Goal: Task Accomplishment & Management: Use online tool/utility

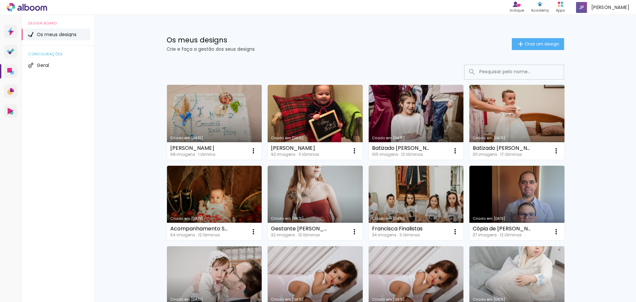
click at [220, 124] on link "Criado em [DATE]" at bounding box center [214, 122] width 95 height 75
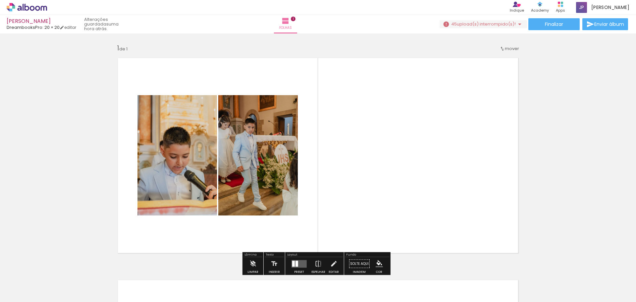
click at [36, 281] on iron-icon at bounding box center [33, 281] width 5 height 5
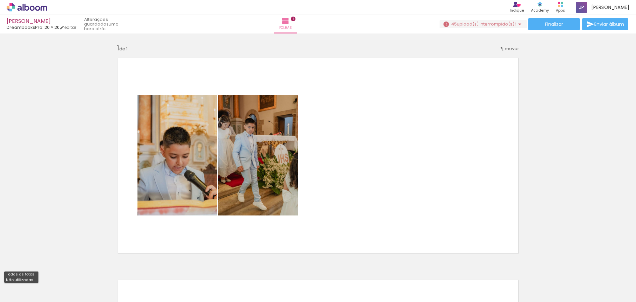
click at [0, 0] on slot "Todas as fotos" at bounding box center [0, 0] width 0 height 0
click at [73, 287] on div at bounding box center [66, 279] width 33 height 25
click at [54, 267] on iron-icon at bounding box center [51, 266] width 7 height 7
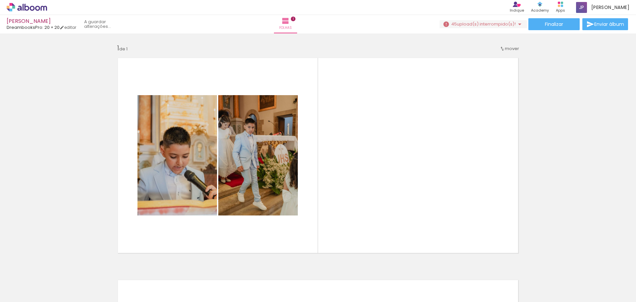
click at [54, 267] on iron-icon at bounding box center [51, 266] width 7 height 7
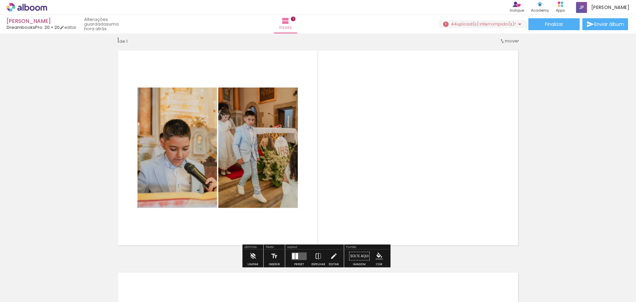
scroll to position [9, 0]
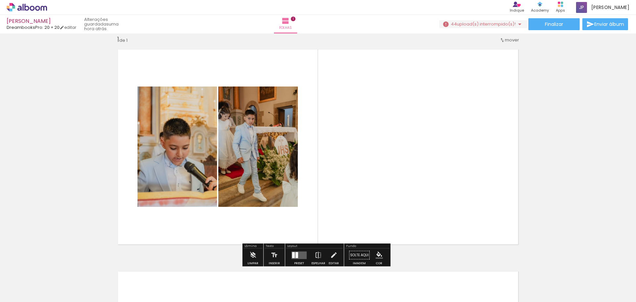
click at [55, 270] on paper-icon-button at bounding box center [52, 266] width 8 height 8
click at [259, 142] on quentale-photo at bounding box center [258, 146] width 80 height 120
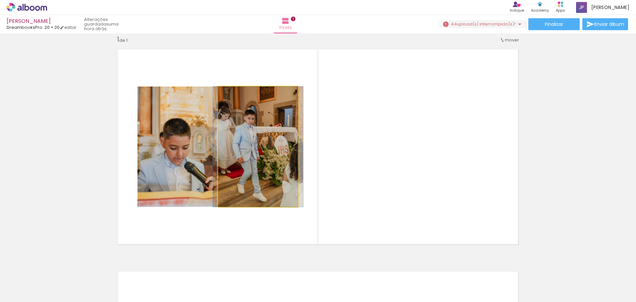
click at [240, 172] on quentale-photo at bounding box center [258, 146] width 80 height 120
click at [239, 172] on quentale-photo at bounding box center [258, 146] width 80 height 120
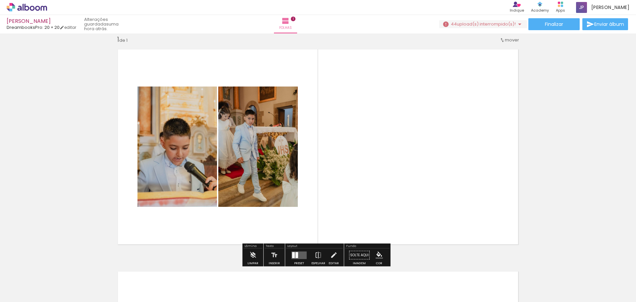
click at [400, 145] on quentale-layouter at bounding box center [318, 146] width 411 height 205
click at [300, 121] on quentale-layouter at bounding box center [318, 146] width 411 height 205
drag, startPoint x: 336, startPoint y: 85, endPoint x: 154, endPoint y: 259, distance: 252.1
click at [154, 259] on div "Inserir folha 1 de 1" at bounding box center [318, 249] width 636 height 444
click at [180, 150] on quentale-photo at bounding box center [177, 146] width 80 height 120
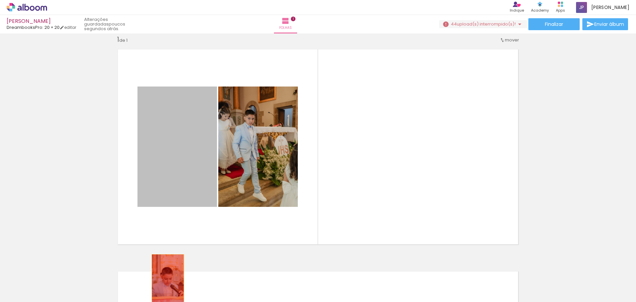
drag, startPoint x: 172, startPoint y: 138, endPoint x: 165, endPoint y: 278, distance: 140.6
click at [165, 278] on quentale-workspace at bounding box center [318, 151] width 636 height 302
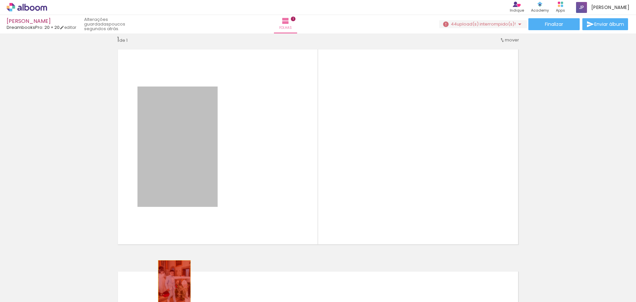
drag, startPoint x: 167, startPoint y: 135, endPoint x: 172, endPoint y: 285, distance: 149.2
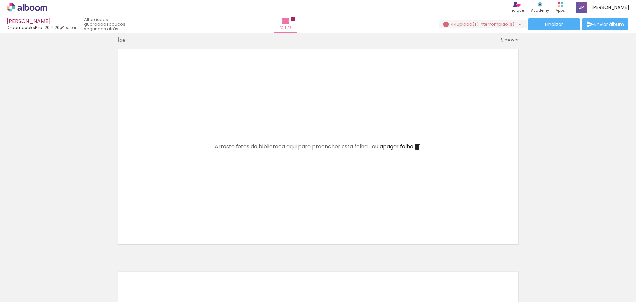
click at [52, 265] on iron-icon at bounding box center [51, 266] width 7 height 7
click at [53, 265] on iron-icon at bounding box center [51, 266] width 7 height 7
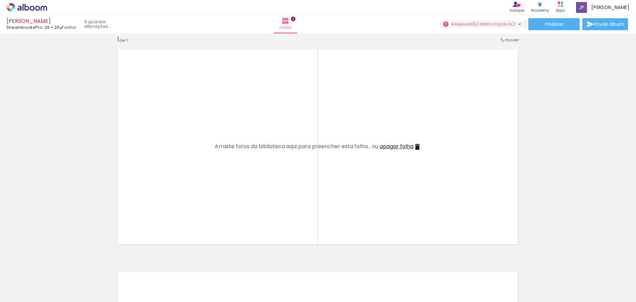
click at [53, 265] on iron-icon at bounding box center [51, 266] width 7 height 7
click at [53, 266] on iron-icon at bounding box center [51, 266] width 7 height 7
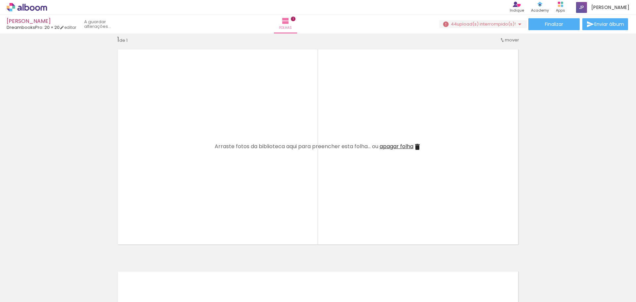
click at [53, 266] on iron-icon at bounding box center [51, 266] width 7 height 7
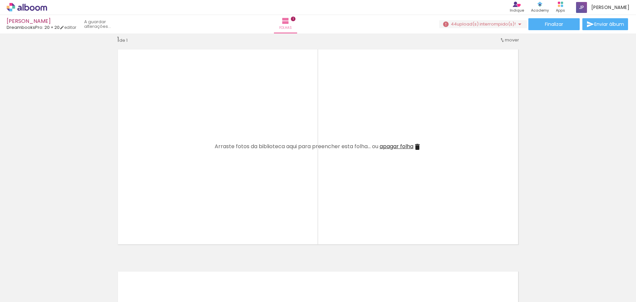
click at [53, 266] on iron-icon at bounding box center [51, 266] width 7 height 7
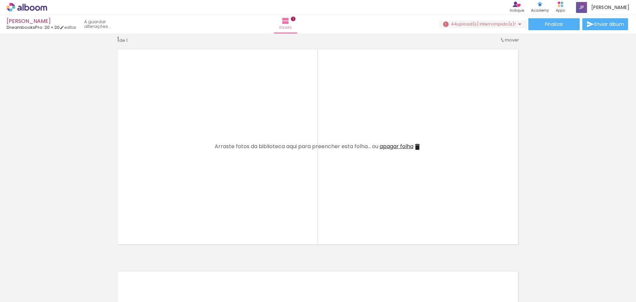
click at [53, 266] on iron-icon at bounding box center [51, 266] width 7 height 7
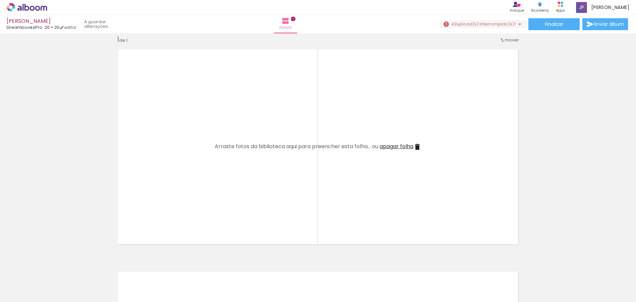
click at [53, 266] on iron-icon at bounding box center [51, 266] width 7 height 7
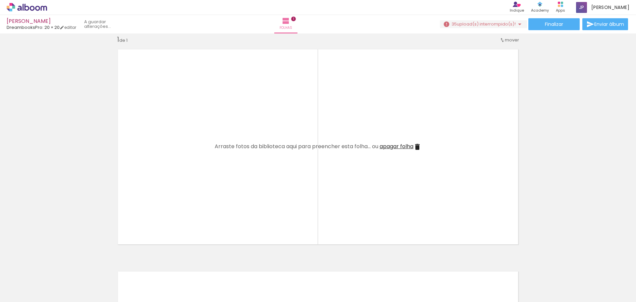
click at [53, 266] on iron-icon at bounding box center [51, 266] width 7 height 7
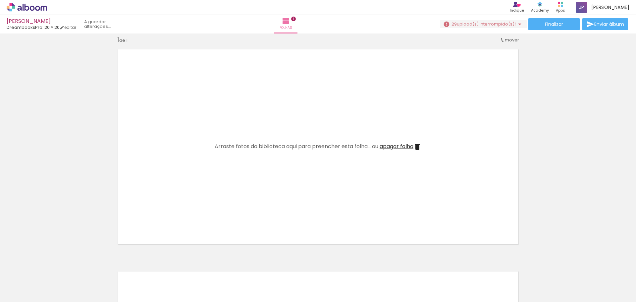
click at [53, 266] on iron-icon at bounding box center [51, 266] width 7 height 7
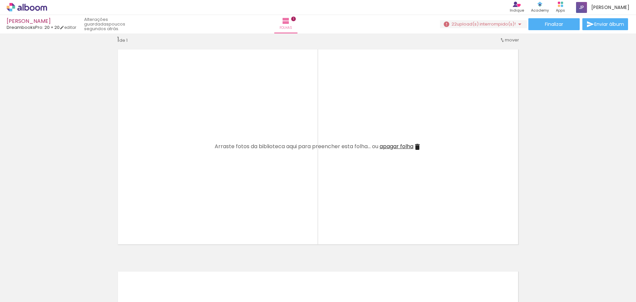
click at [53, 266] on iron-icon at bounding box center [51, 266] width 7 height 7
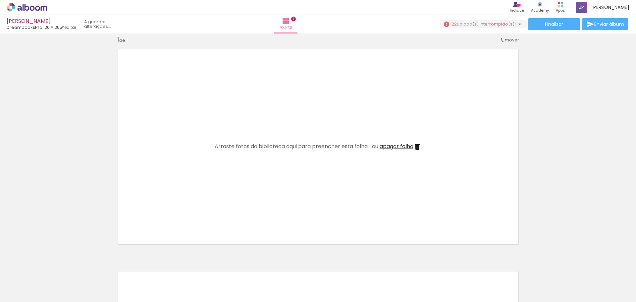
click at [53, 266] on iron-icon at bounding box center [51, 266] width 7 height 7
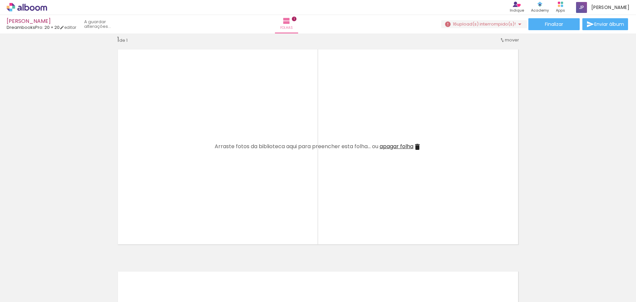
click at [53, 266] on iron-icon at bounding box center [51, 266] width 7 height 7
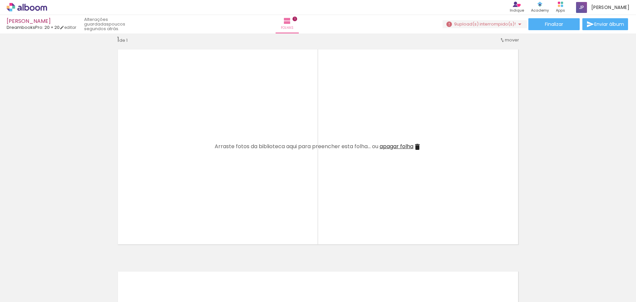
click at [53, 266] on iron-icon at bounding box center [51, 266] width 7 height 7
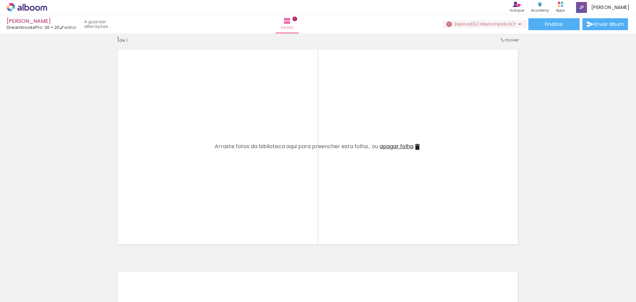
click at [53, 266] on iron-icon at bounding box center [51, 266] width 7 height 7
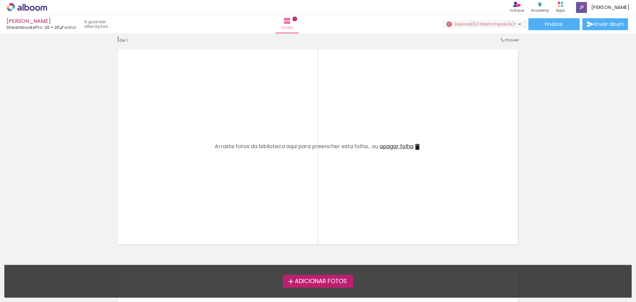
click at [53, 266] on div "Adicionar Fotos Solte as suas fotos aqui..." at bounding box center [318, 281] width 627 height 32
click at [457, 207] on quentale-layouter at bounding box center [318, 146] width 411 height 205
click at [330, 279] on span "Adicionar Fotos" at bounding box center [321, 281] width 52 height 6
click at [0, 0] on input "file" at bounding box center [0, 0] width 0 height 0
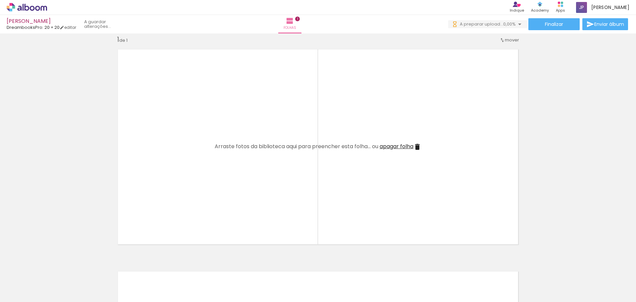
scroll to position [0, 0]
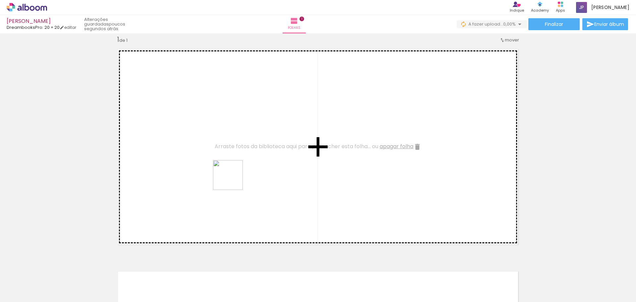
drag, startPoint x: 245, startPoint y: 285, endPoint x: 233, endPoint y: 180, distance: 106.1
click at [233, 180] on quentale-workspace at bounding box center [318, 151] width 636 height 302
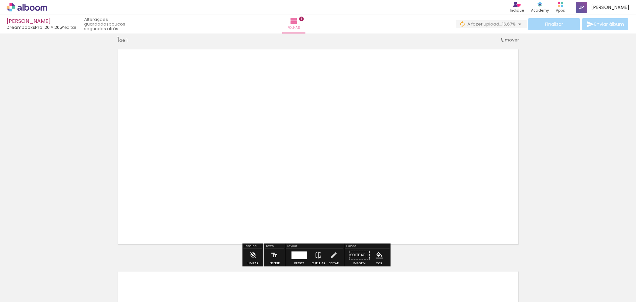
click at [551, 125] on div "Inserir folha 1 de 1" at bounding box center [318, 249] width 636 height 444
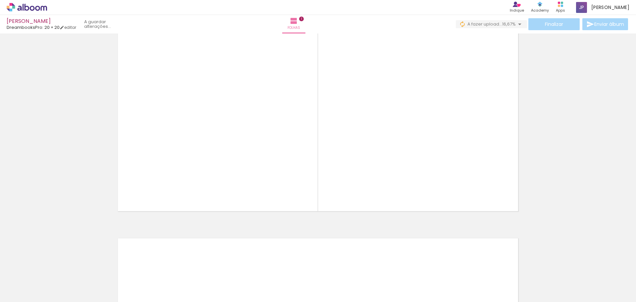
scroll to position [174, 0]
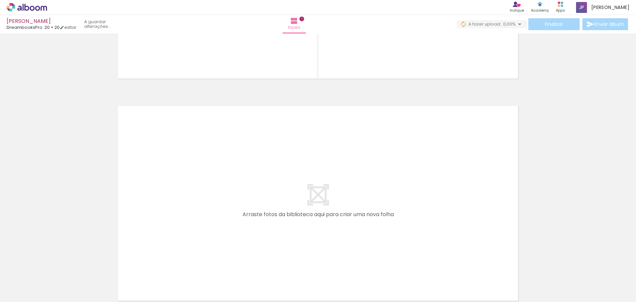
click at [214, 284] on div at bounding box center [214, 279] width 33 height 17
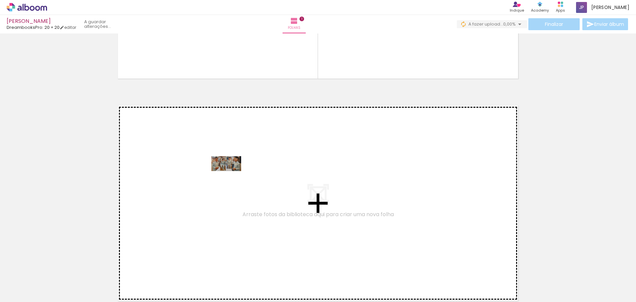
drag, startPoint x: 58, startPoint y: 280, endPoint x: 231, endPoint y: 176, distance: 202.5
click at [231, 176] on quentale-workspace at bounding box center [318, 151] width 636 height 302
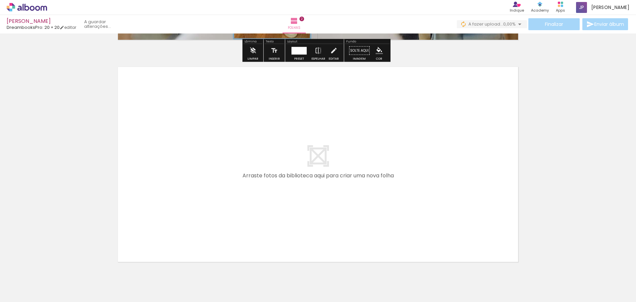
scroll to position [462, 0]
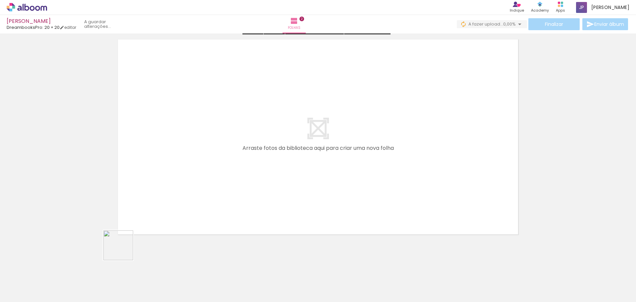
drag, startPoint x: 107, startPoint y: 279, endPoint x: 174, endPoint y: 193, distance: 108.1
click at [174, 193] on quentale-workspace at bounding box center [318, 151] width 636 height 302
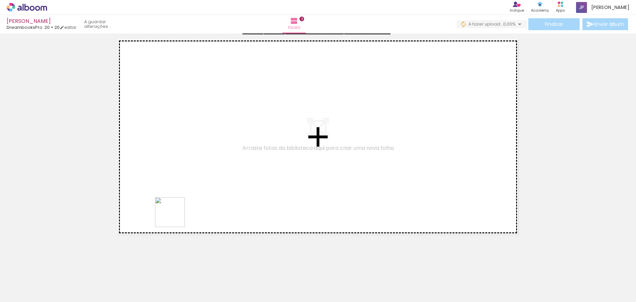
drag, startPoint x: 146, startPoint y: 276, endPoint x: 185, endPoint y: 197, distance: 87.9
click at [185, 197] on quentale-workspace at bounding box center [318, 151] width 636 height 302
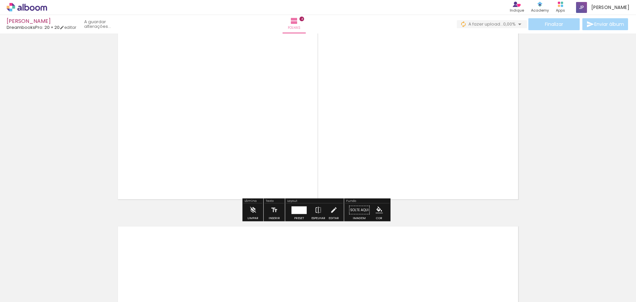
scroll to position [873, 0]
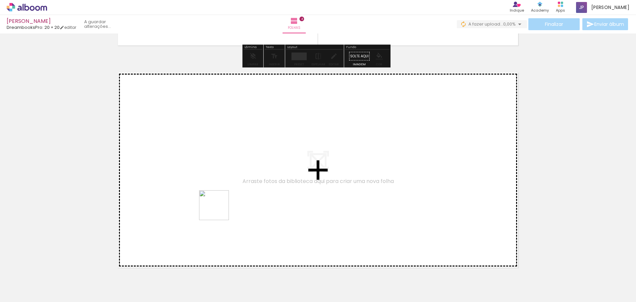
drag, startPoint x: 183, startPoint y: 285, endPoint x: 219, endPoint y: 209, distance: 83.7
click at [219, 209] on quentale-workspace at bounding box center [318, 151] width 636 height 302
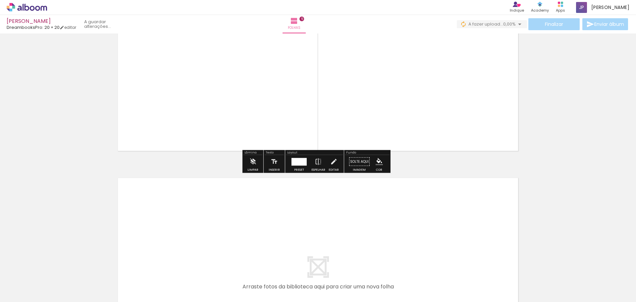
scroll to position [1095, 0]
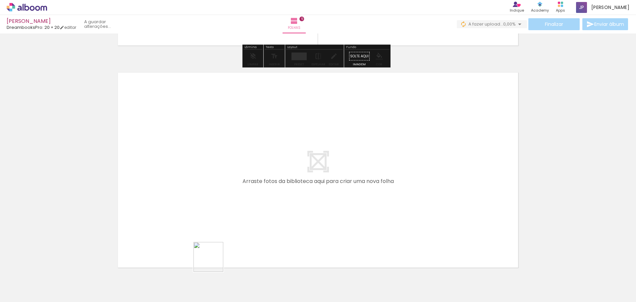
drag, startPoint x: 213, startPoint y: 262, endPoint x: 248, endPoint y: 209, distance: 62.9
click at [248, 209] on quentale-workspace at bounding box center [318, 151] width 636 height 302
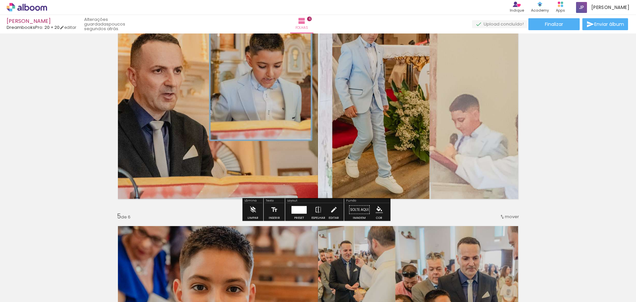
scroll to position [721, 0]
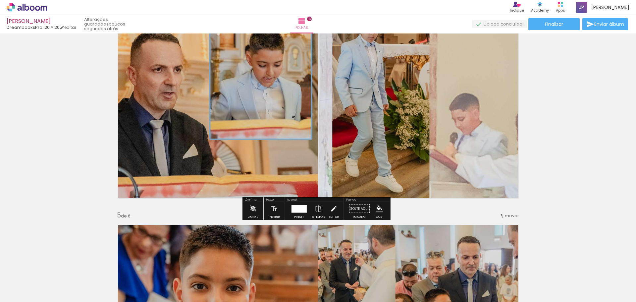
click at [382, 116] on quentale-photo at bounding box center [318, 100] width 411 height 205
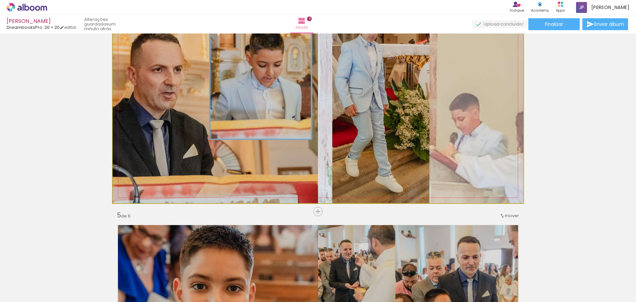
drag, startPoint x: 362, startPoint y: 151, endPoint x: 377, endPoint y: 191, distance: 42.7
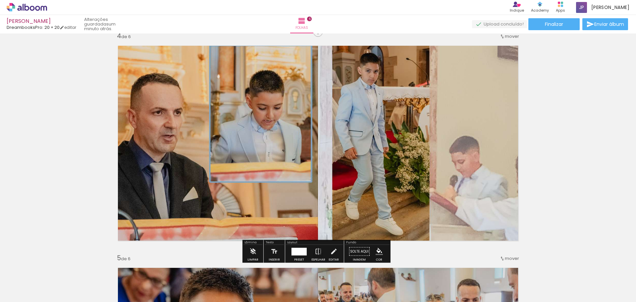
scroll to position [688, 0]
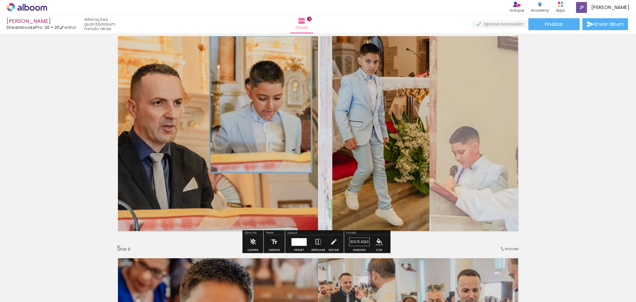
click at [300, 199] on quentale-photo at bounding box center [318, 133] width 411 height 205
click at [336, 242] on paper-button "Editar" at bounding box center [334, 243] width 14 height 17
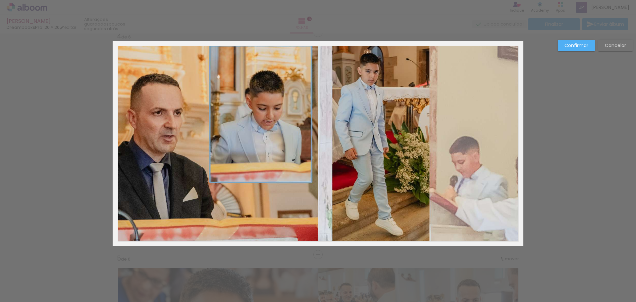
scroll to position [674, 0]
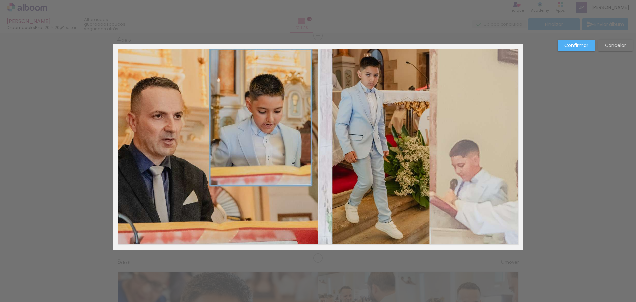
click at [291, 128] on quentale-photo at bounding box center [318, 146] width 411 height 205
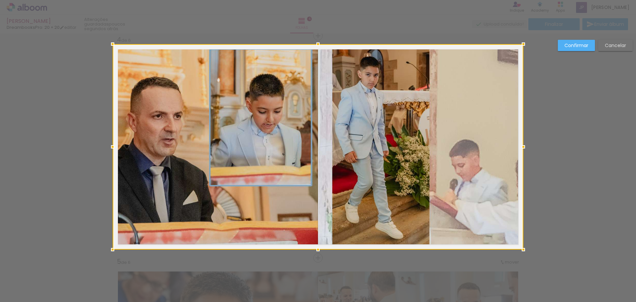
click at [291, 128] on div at bounding box center [318, 146] width 411 height 205
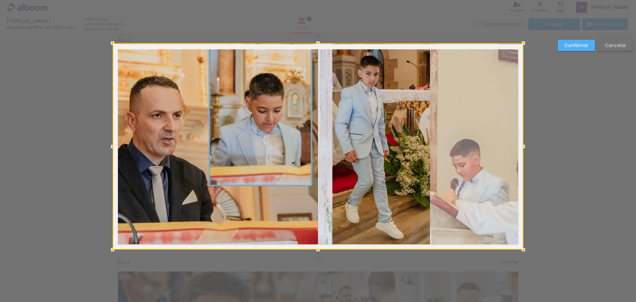
click at [317, 46] on div at bounding box center [317, 42] width 13 height 13
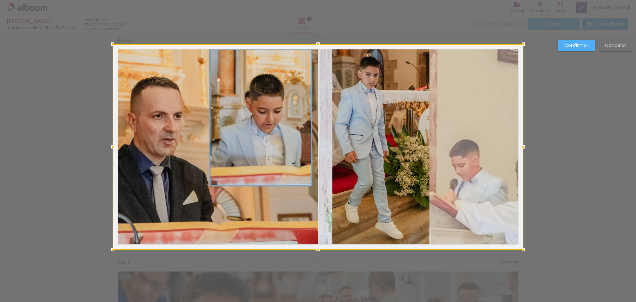
drag, startPoint x: 281, startPoint y: 115, endPoint x: 288, endPoint y: 199, distance: 83.8
click at [288, 199] on div at bounding box center [318, 146] width 411 height 205
click at [555, 176] on div "Confirmar Cancelar" at bounding box center [318, 144] width 636 height 1570
click at [0, 0] on slot "Confirmar" at bounding box center [0, 0] width 0 height 0
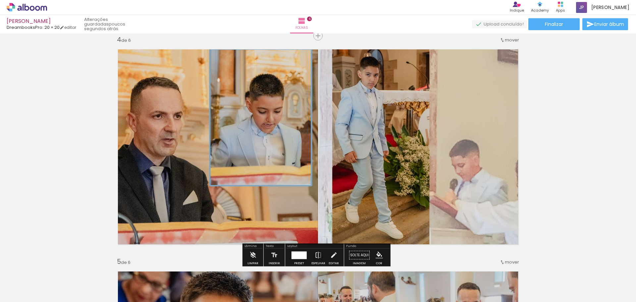
click at [557, 166] on div "Inserir folha 1 de 6 Inserir folha 2 de 6 Inserir folha 3 de 6 Inserir folha 4 …" at bounding box center [318, 138] width 636 height 1554
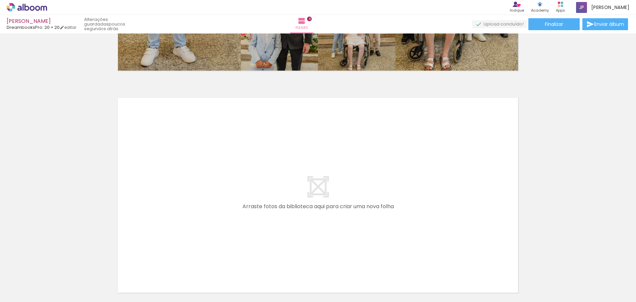
scroll to position [1353, 0]
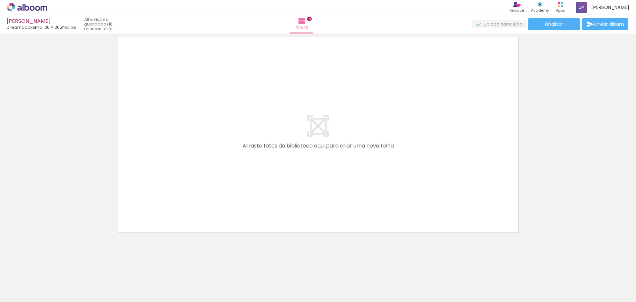
click at [54, 288] on iron-horizontal-list at bounding box center [47, 280] width 13 height 41
click at [356, 153] on quentale-layouter at bounding box center [318, 134] width 411 height 205
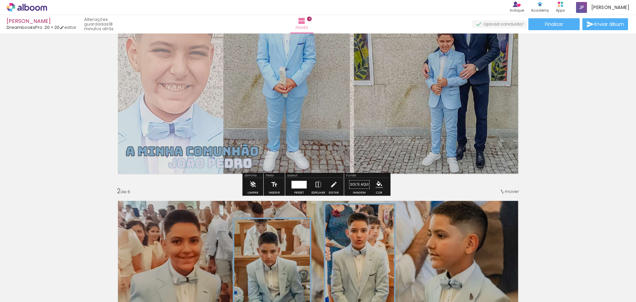
scroll to position [133, 0]
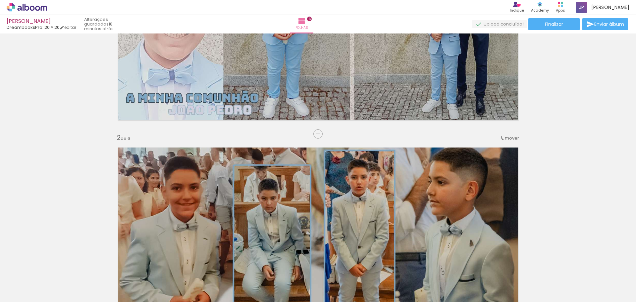
click at [256, 286] on div at bounding box center [252, 279] width 33 height 17
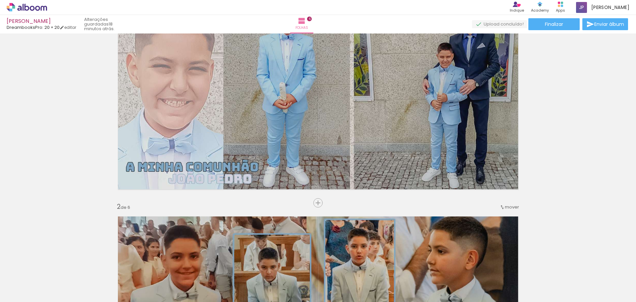
scroll to position [0, 0]
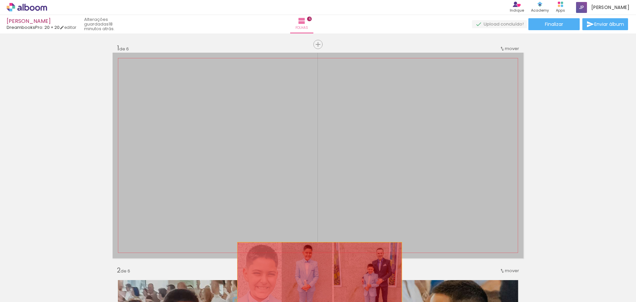
drag, startPoint x: 303, startPoint y: 184, endPoint x: 317, endPoint y: 284, distance: 101.0
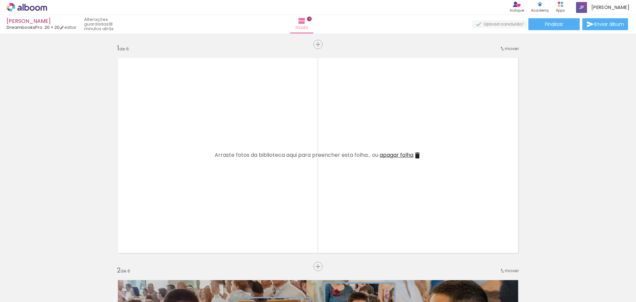
click at [240, 267] on iron-icon at bounding box center [237, 266] width 7 height 7
drag, startPoint x: 251, startPoint y: 279, endPoint x: 249, endPoint y: 190, distance: 88.2
click at [249, 190] on quentale-workspace at bounding box center [318, 151] width 636 height 302
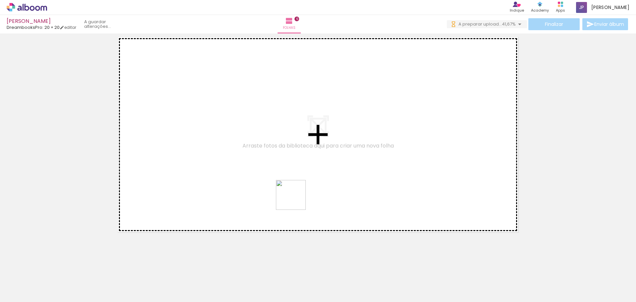
drag, startPoint x: 291, startPoint y: 277, endPoint x: 296, endPoint y: 200, distance: 77.7
click at [296, 200] on quentale-workspace at bounding box center [318, 151] width 636 height 302
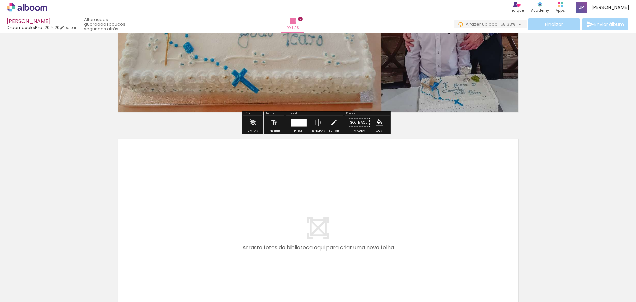
scroll to position [1572, 0]
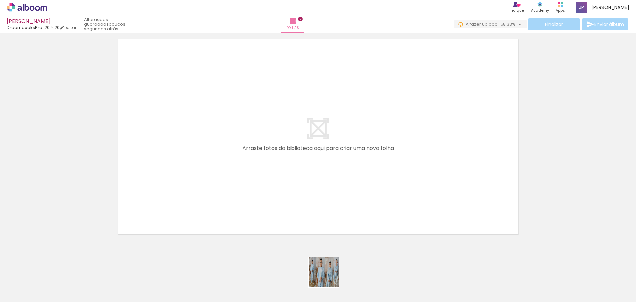
drag, startPoint x: 329, startPoint y: 283, endPoint x: 348, endPoint y: 224, distance: 62.6
click at [329, 202] on quentale-workspace at bounding box center [318, 151] width 636 height 302
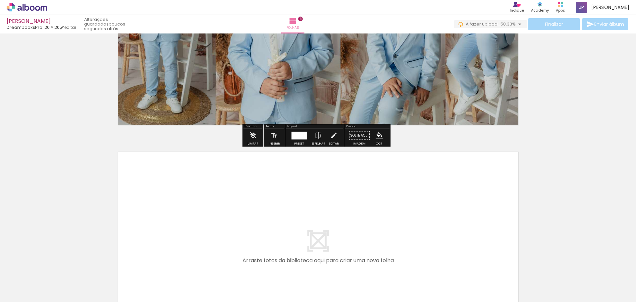
scroll to position [1695, 0]
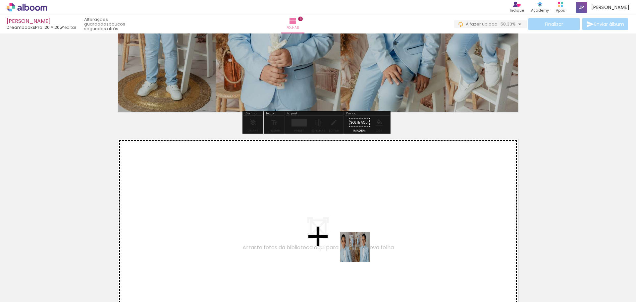
drag, startPoint x: 364, startPoint y: 279, endPoint x: 358, endPoint y: 221, distance: 58.2
click at [358, 221] on quentale-workspace at bounding box center [318, 151] width 636 height 302
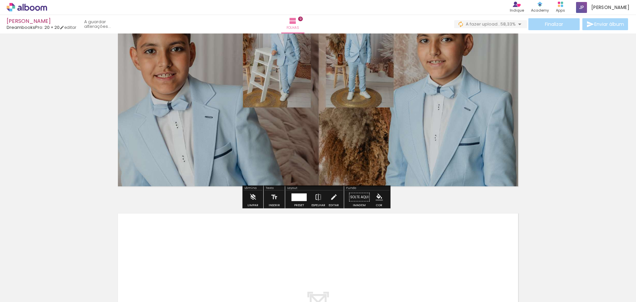
scroll to position [1843, 0]
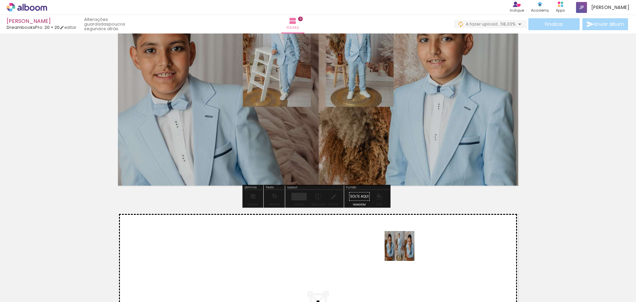
drag, startPoint x: 409, startPoint y: 282, endPoint x: 404, endPoint y: 243, distance: 39.1
click at [404, 243] on quentale-workspace at bounding box center [318, 151] width 636 height 302
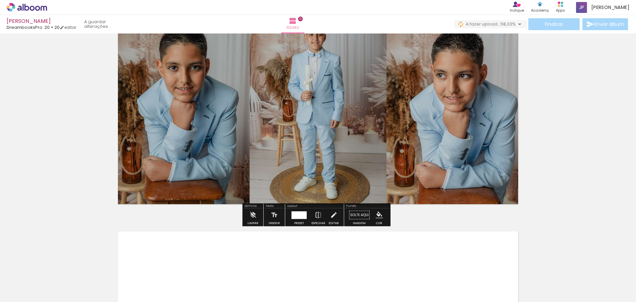
scroll to position [2095, 0]
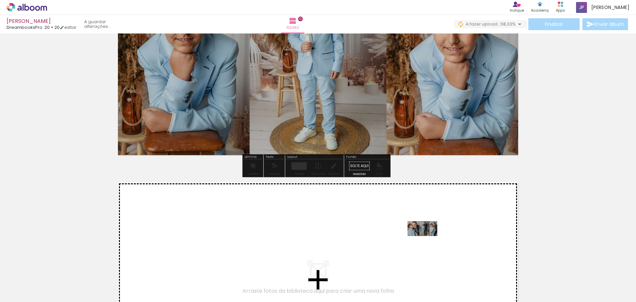
drag, startPoint x: 432, startPoint y: 278, endPoint x: 427, endPoint y: 241, distance: 37.7
click at [427, 241] on quentale-workspace at bounding box center [318, 151] width 636 height 302
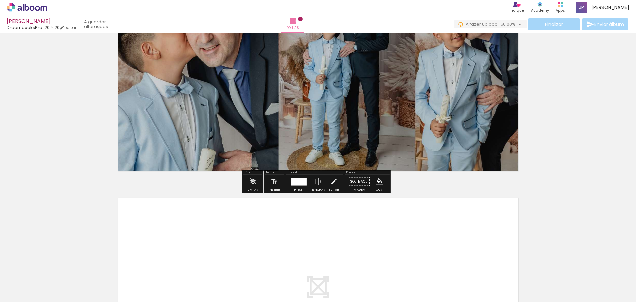
scroll to position [2429, 0]
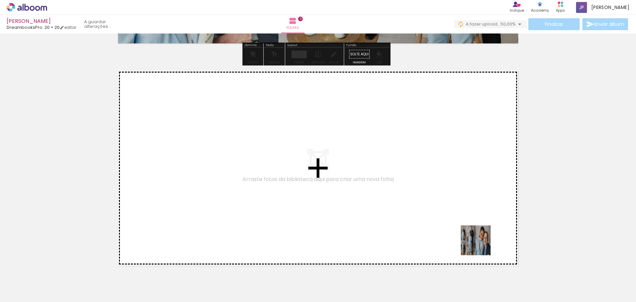
drag, startPoint x: 481, startPoint y: 278, endPoint x: 475, endPoint y: 214, distance: 64.9
click at [475, 214] on quentale-workspace at bounding box center [318, 151] width 636 height 302
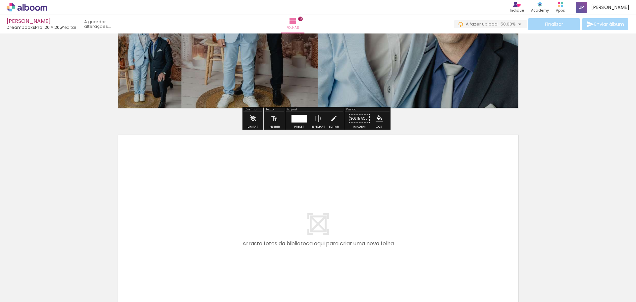
scroll to position [2486, 0]
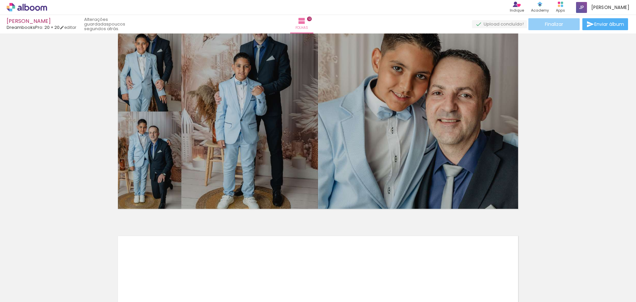
click at [559, 23] on span "Finalizar" at bounding box center [554, 24] width 18 height 5
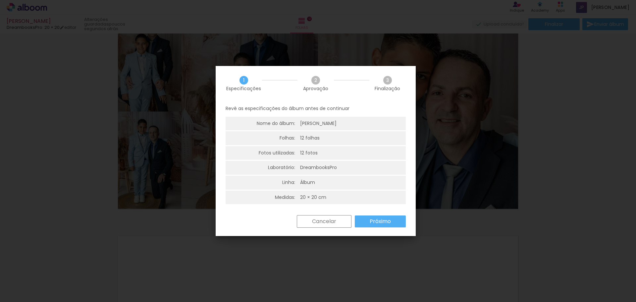
click at [0, 0] on slot "Cancelar" at bounding box center [0, 0] width 0 height 0
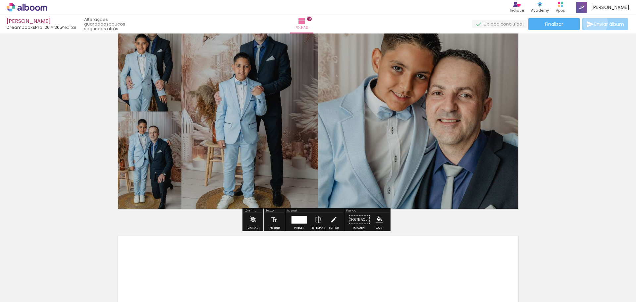
click at [594, 23] on span "Enviar álbum" at bounding box center [609, 24] width 30 height 5
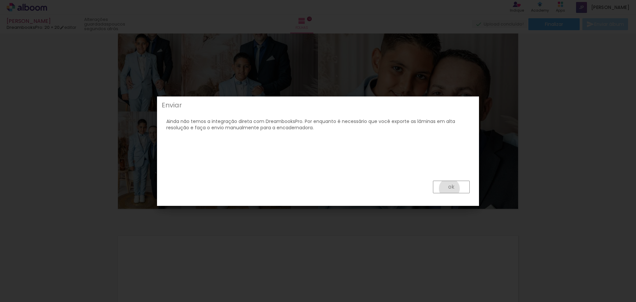
click at [0, 0] on slot "ok" at bounding box center [0, 0] width 0 height 0
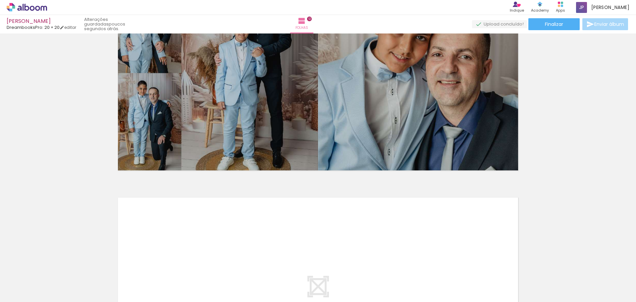
scroll to position [2419, 0]
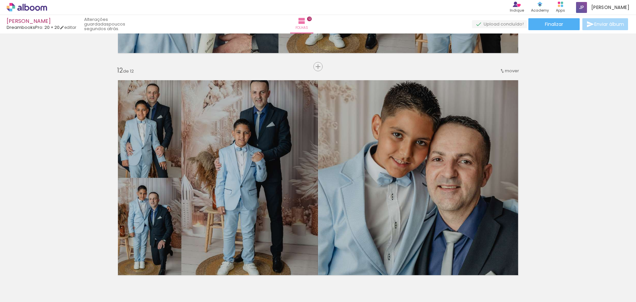
click at [555, 31] on div "João Pedro Comunhão DreambooksPro: 20 × 20 editar poucos segundos atrás. Folhas…" at bounding box center [318, 16] width 636 height 33
click at [556, 27] on paper-button "Finalizar" at bounding box center [553, 24] width 51 height 12
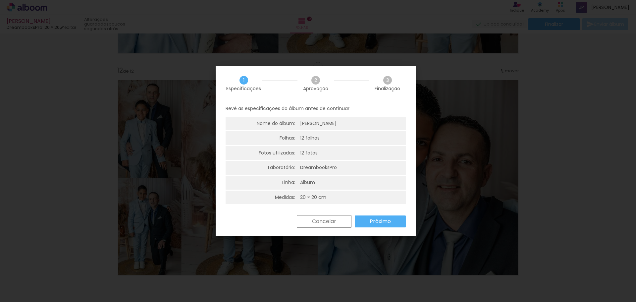
scroll to position [2, 0]
click at [0, 0] on slot "Próximo" at bounding box center [0, 0] width 0 height 0
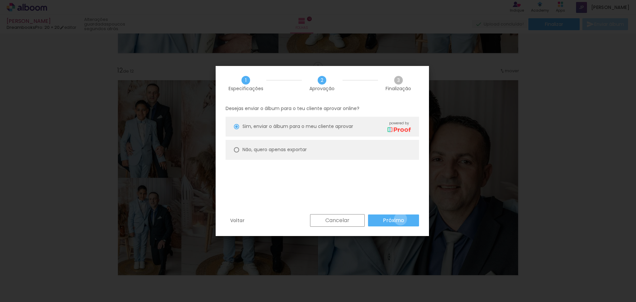
click at [0, 0] on slot "Próximo" at bounding box center [0, 0] width 0 height 0
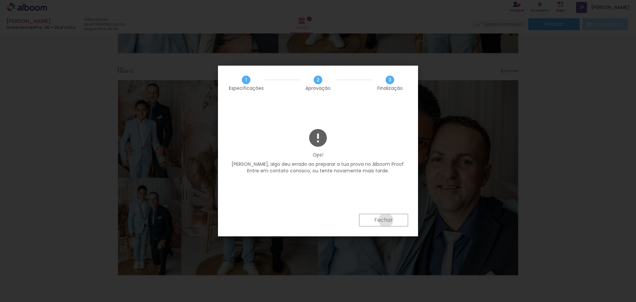
click at [0, 0] on slot "Fechar" at bounding box center [0, 0] width 0 height 0
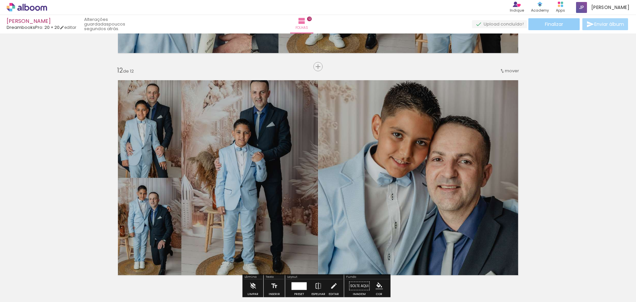
click at [546, 25] on span "Finalizar" at bounding box center [554, 24] width 18 height 5
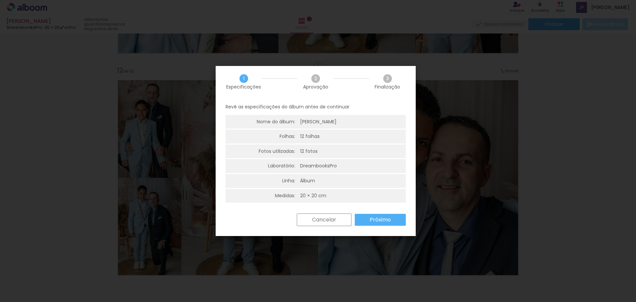
click at [0, 0] on slot "Próximo" at bounding box center [0, 0] width 0 height 0
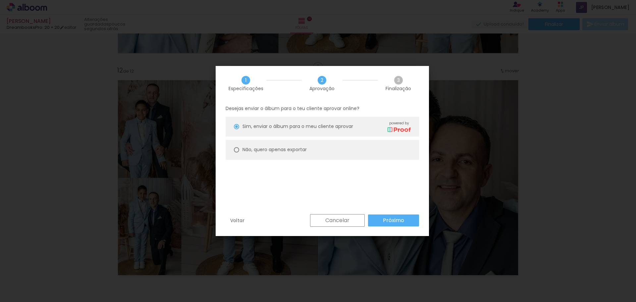
click at [0, 0] on slot "Não, quero apenas exportar" at bounding box center [0, 0] width 0 height 0
type paper-radio-button "on"
click at [405, 219] on paper-button "Próximo" at bounding box center [393, 220] width 51 height 12
type input "Alta, 300 DPI"
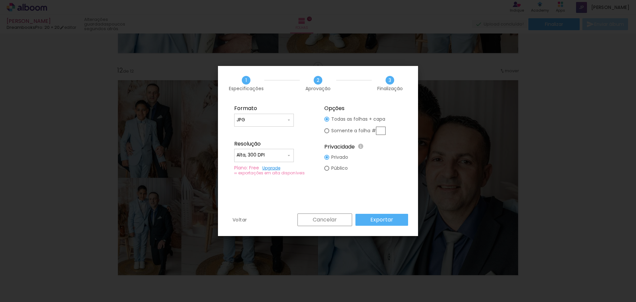
click at [395, 220] on paper-button "Exportar" at bounding box center [381, 220] width 53 height 12
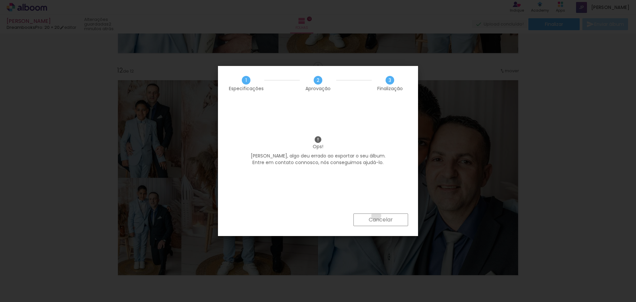
click at [0, 0] on slot "Cancelar" at bounding box center [0, 0] width 0 height 0
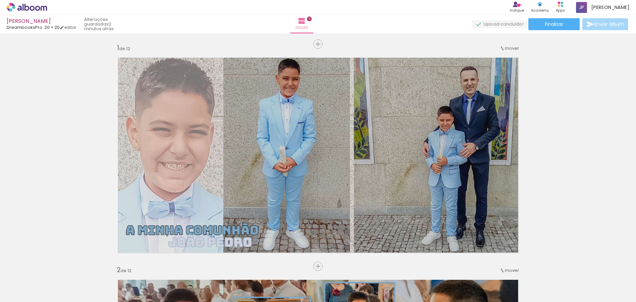
scroll to position [0, 0]
click at [31, 9] on icon at bounding box center [32, 8] width 5 height 5
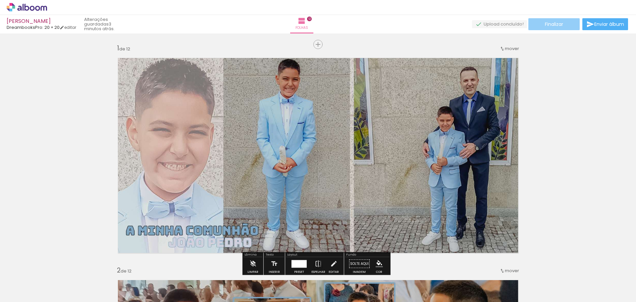
click at [557, 27] on paper-button "Finalizar" at bounding box center [553, 24] width 51 height 12
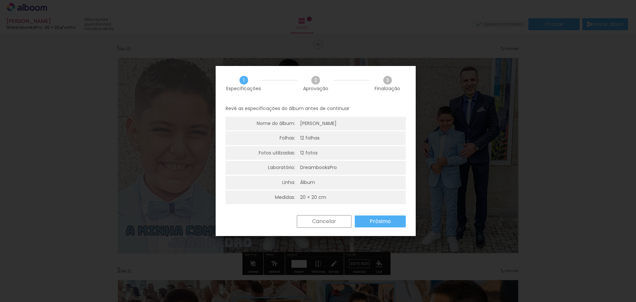
click at [394, 229] on div "Cancelar Próximo" at bounding box center [316, 226] width 200 height 23
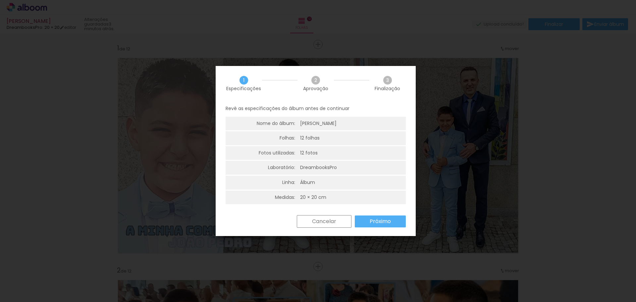
click at [395, 224] on paper-button "Próximo" at bounding box center [380, 221] width 51 height 12
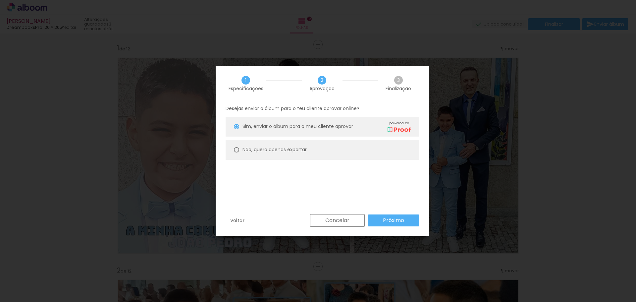
click at [208, 139] on iron-overlay-backdrop at bounding box center [318, 151] width 636 height 302
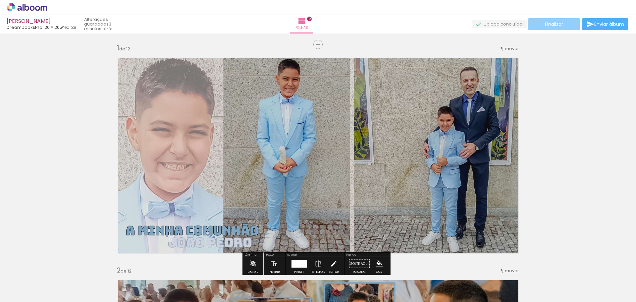
click at [556, 27] on span "Finalizar" at bounding box center [554, 24] width 18 height 5
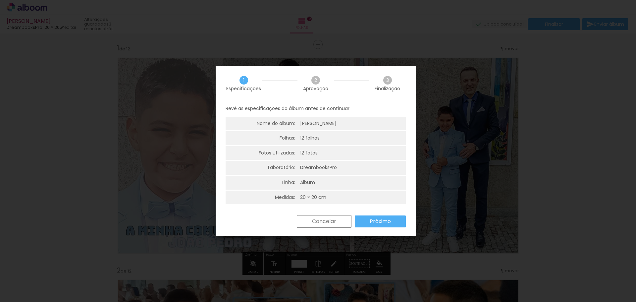
click at [365, 225] on paper-button "Próximo" at bounding box center [380, 221] width 51 height 12
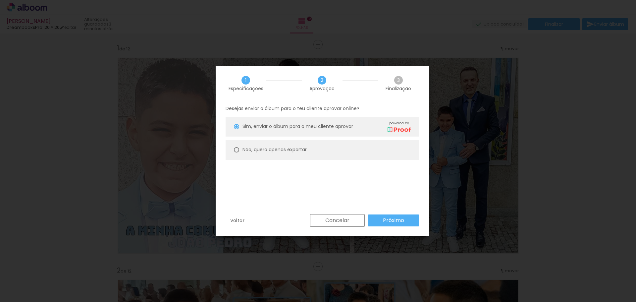
click at [291, 156] on paper-radio-button "Não, quero apenas exportar" at bounding box center [322, 150] width 193 height 20
type paper-radio-button "on"
click at [0, 0] on slot "Próximo" at bounding box center [0, 0] width 0 height 0
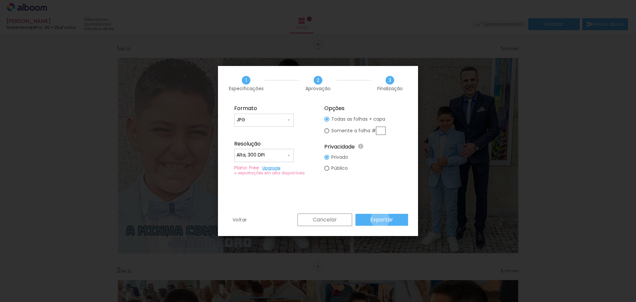
click at [0, 0] on slot "Exportar" at bounding box center [0, 0] width 0 height 0
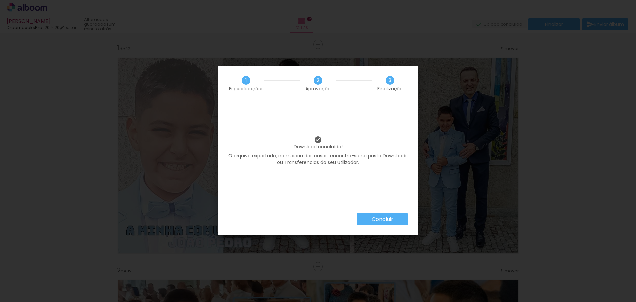
click at [401, 223] on paper-button "Concluir" at bounding box center [382, 219] width 51 height 12
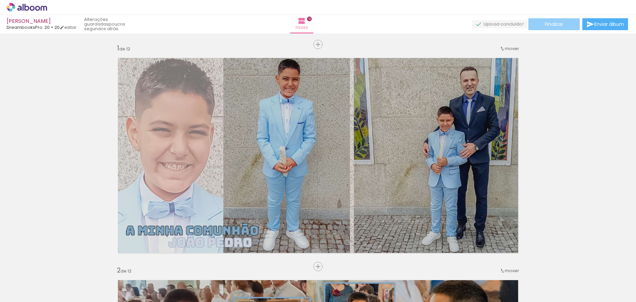
click at [556, 22] on span "Finalizar" at bounding box center [554, 24] width 18 height 5
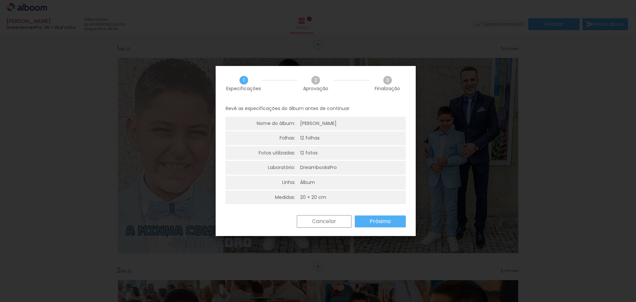
click at [0, 0] on slot "Próximo" at bounding box center [0, 0] width 0 height 0
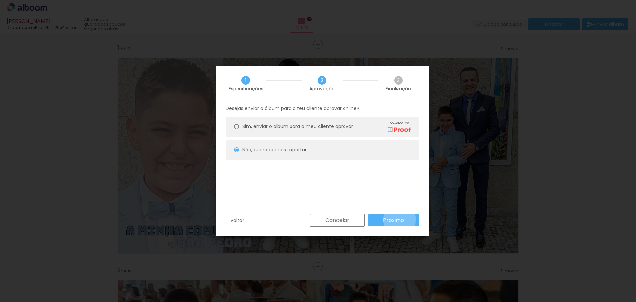
click at [0, 0] on slot "Próximo" at bounding box center [0, 0] width 0 height 0
type input "Alta, 300 DPI"
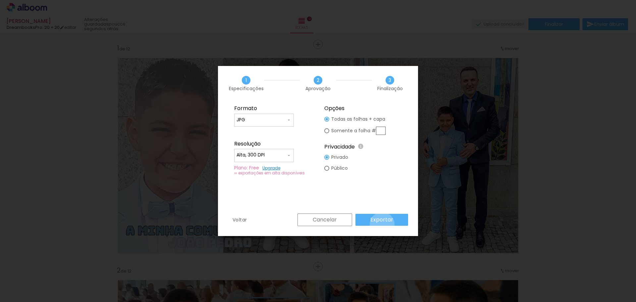
click at [383, 225] on paper-button "Exportar" at bounding box center [381, 220] width 53 height 12
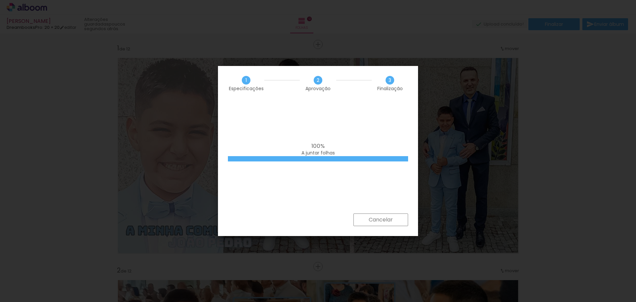
click at [384, 213] on div "100% A juntar folhas" at bounding box center [318, 157] width 200 height 113
click at [0, 0] on slot "Cancelar" at bounding box center [0, 0] width 0 height 0
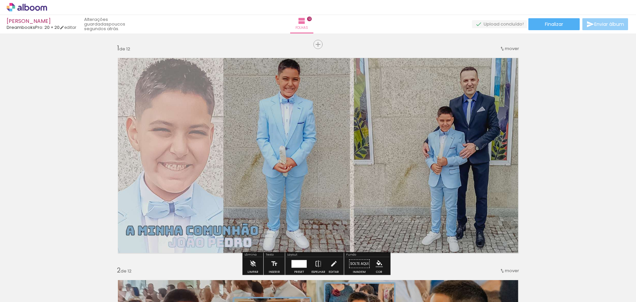
click at [610, 24] on span "Enviar álbum" at bounding box center [609, 24] width 30 height 5
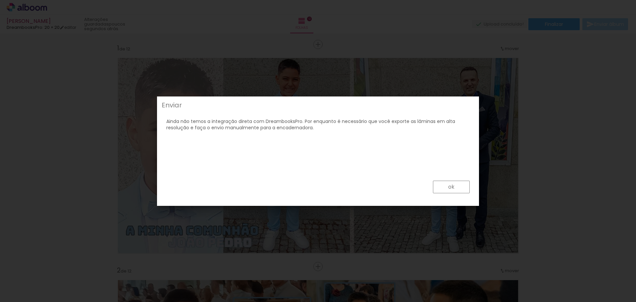
click at [0, 0] on slot "ok" at bounding box center [0, 0] width 0 height 0
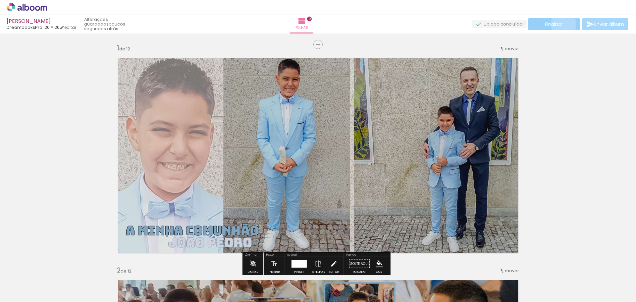
click at [561, 24] on span "Finalizar" at bounding box center [554, 24] width 18 height 5
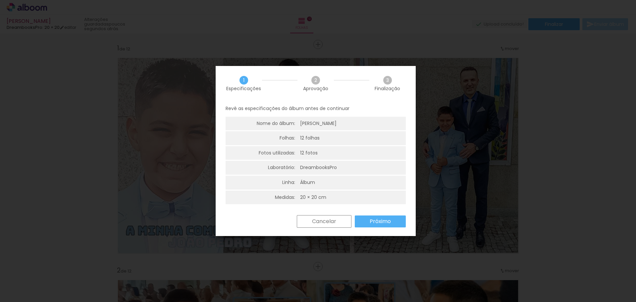
click at [377, 225] on paper-button "Próximo" at bounding box center [380, 221] width 51 height 12
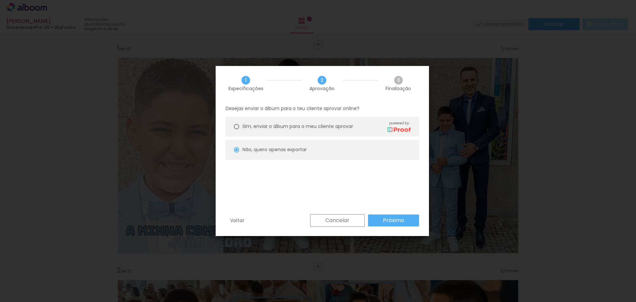
click at [318, 126] on span "Sim, enviar o álbum para o meu cliente aprovar" at bounding box center [297, 126] width 111 height 7
type paper-radio-button "on"
click at [408, 217] on paper-button "Próximo" at bounding box center [393, 220] width 51 height 12
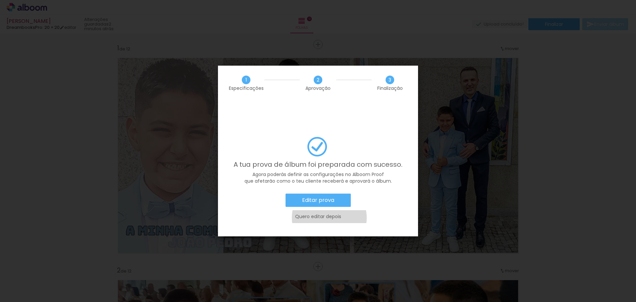
click at [0, 0] on slot "Quero editar depois" at bounding box center [0, 0] width 0 height 0
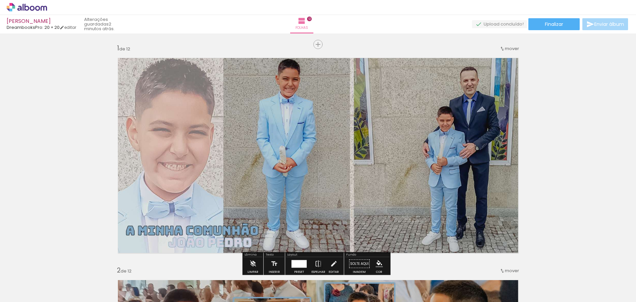
click at [31, 6] on icon at bounding box center [27, 7] width 40 height 9
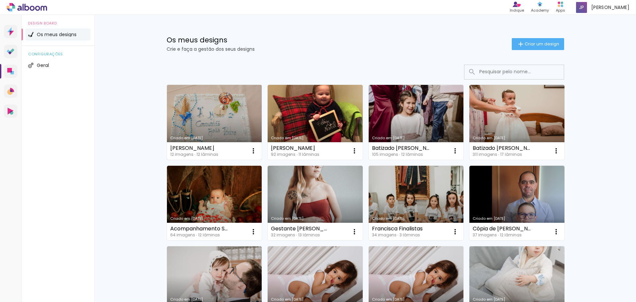
click at [226, 122] on link "Criado em [DATE]" at bounding box center [214, 122] width 95 height 75
